Goal: Transaction & Acquisition: Purchase product/service

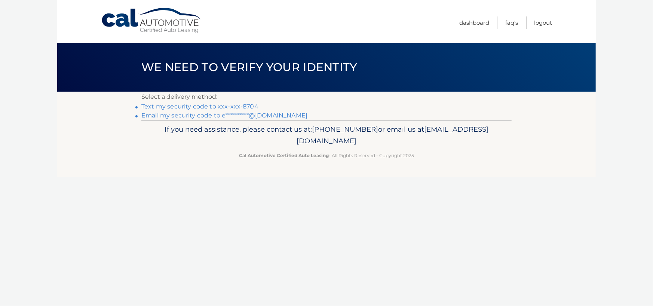
click at [230, 104] on link "Text my security code to xxx-xxx-8704" at bounding box center [199, 106] width 117 height 7
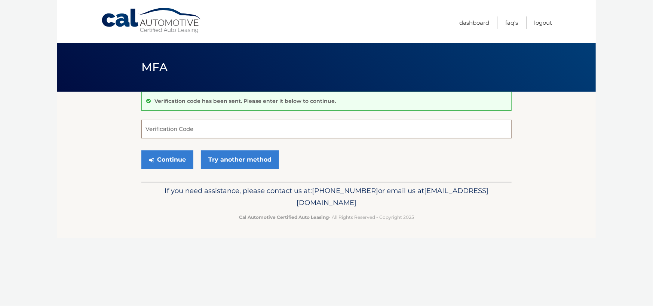
click at [172, 124] on input "Verification Code" at bounding box center [326, 129] width 370 height 19
type input "037479"
click at [164, 157] on button "Continue" at bounding box center [167, 159] width 52 height 19
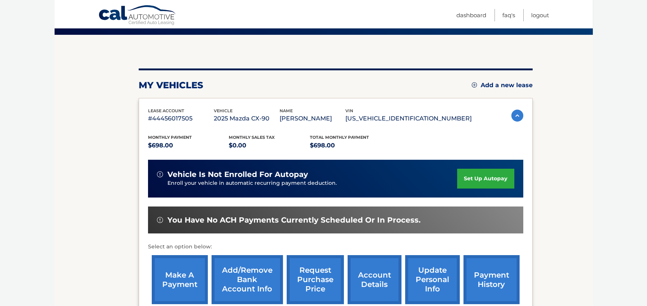
scroll to position [75, 0]
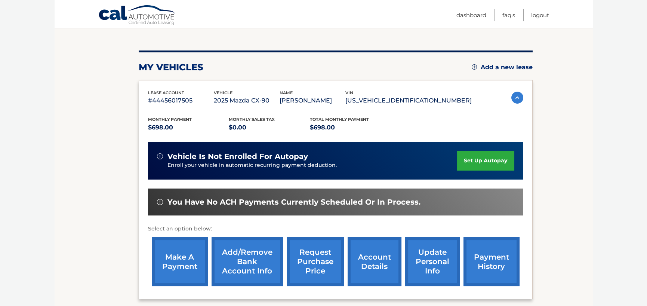
click at [178, 272] on link "make a payment" at bounding box center [180, 261] width 56 height 49
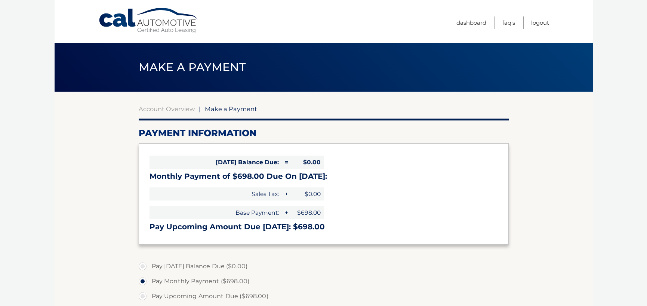
select select "NjE1YTFlODctNzg5NC00MjQ2LWE1MDAtODA3ODVlY2Q0OTI1"
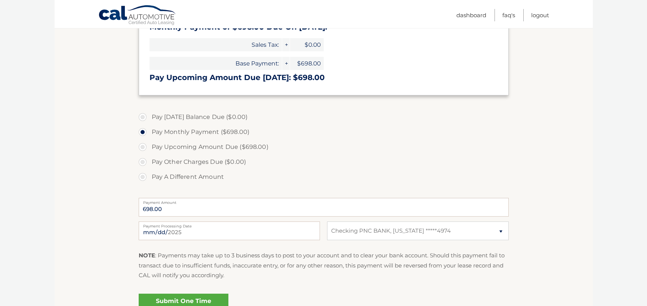
scroll to position [150, 0]
click at [163, 150] on label "Pay Upcoming Amount Due ($698.00)" at bounding box center [324, 146] width 370 height 15
click at [149, 150] on input "Pay Upcoming Amount Due ($698.00)" at bounding box center [145, 145] width 7 height 12
radio input "true"
drag, startPoint x: 153, startPoint y: 210, endPoint x: 127, endPoint y: 210, distance: 26.5
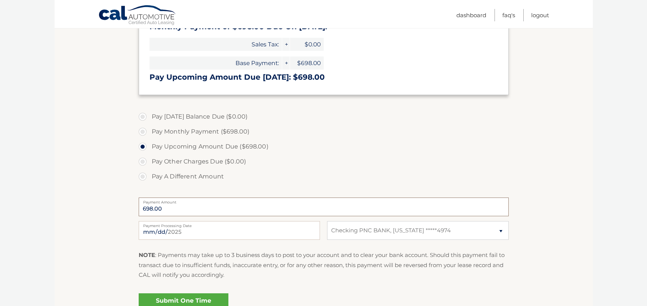
click at [127, 210] on section "Account Overview | Make a Payment Payment Information Today's Balance Due: = $0…" at bounding box center [324, 135] width 538 height 386
click at [208, 209] on input "698.00" at bounding box center [324, 206] width 370 height 19
click at [150, 161] on label "Pay Other Charges Due ($0.00)" at bounding box center [324, 161] width 370 height 15
click at [151, 171] on label "Pay A Different Amount" at bounding box center [324, 176] width 370 height 15
click at [149, 171] on input "Pay A Different Amount" at bounding box center [145, 175] width 7 height 12
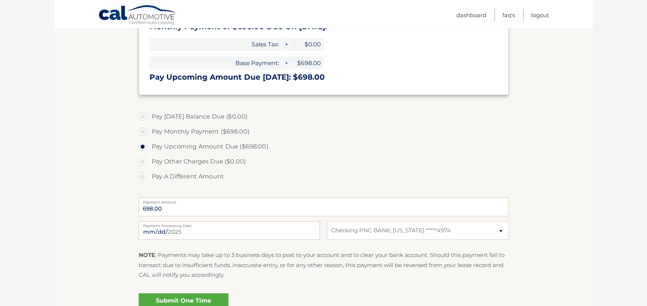
radio input "true"
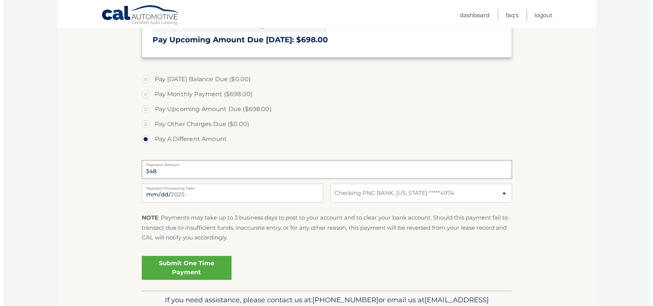
scroll to position [224, 0]
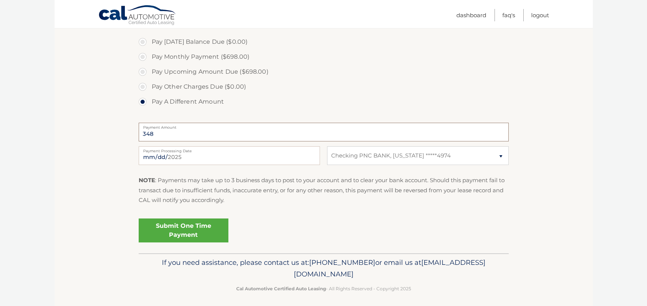
type input "348"
click at [193, 229] on link "Submit One Time Payment" at bounding box center [184, 230] width 90 height 24
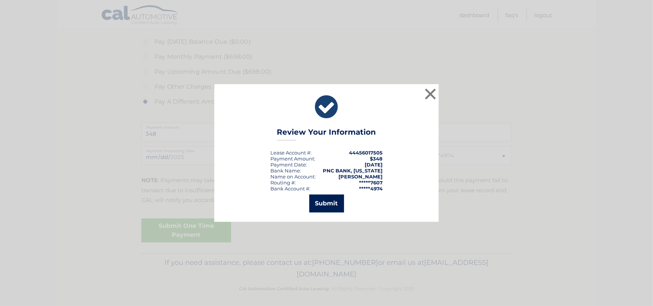
drag, startPoint x: 326, startPoint y: 208, endPoint x: 356, endPoint y: 204, distance: 30.6
click at [325, 208] on button "Submit" at bounding box center [326, 203] width 35 height 18
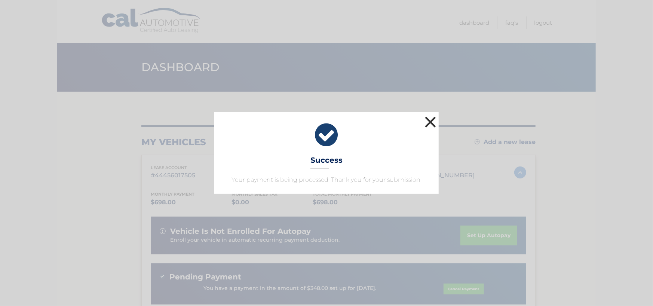
click at [429, 118] on button "×" at bounding box center [430, 121] width 15 height 15
